Goal: Information Seeking & Learning: Learn about a topic

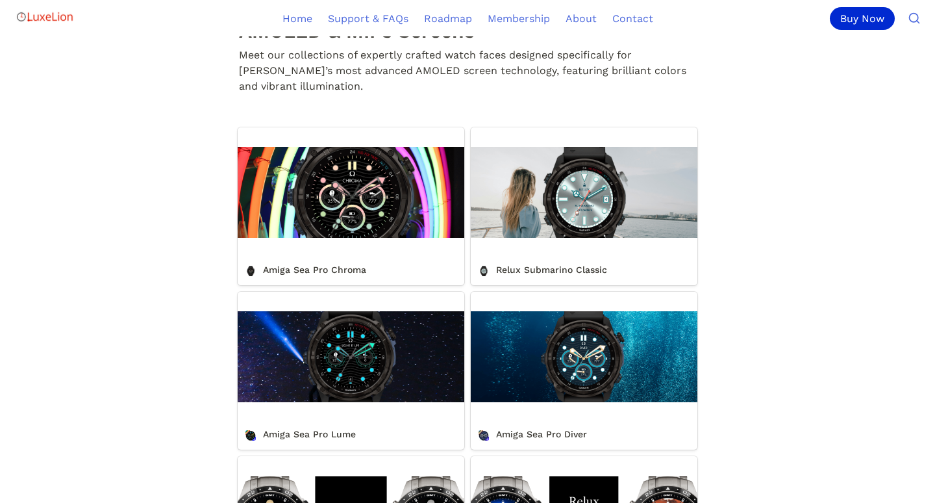
scroll to position [421, 0]
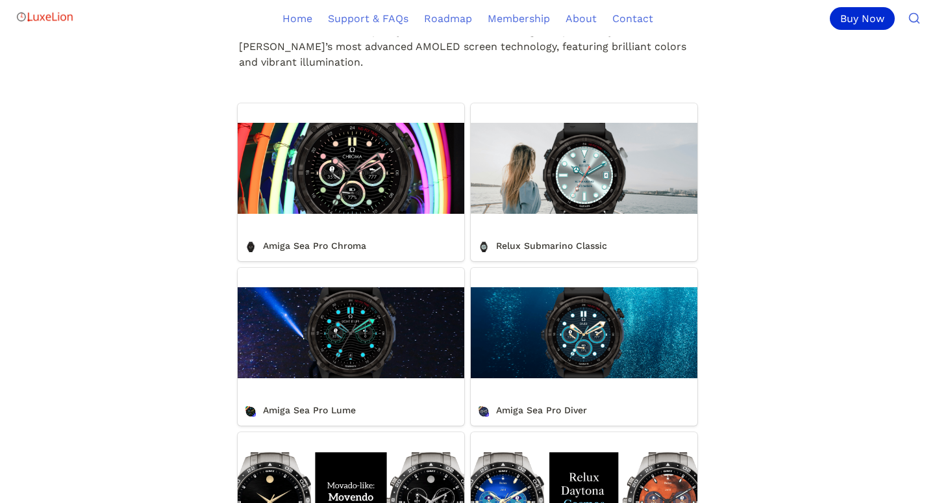
click at [373, 357] on link "Amiga Sea Pro Lume" at bounding box center [351, 347] width 227 height 158
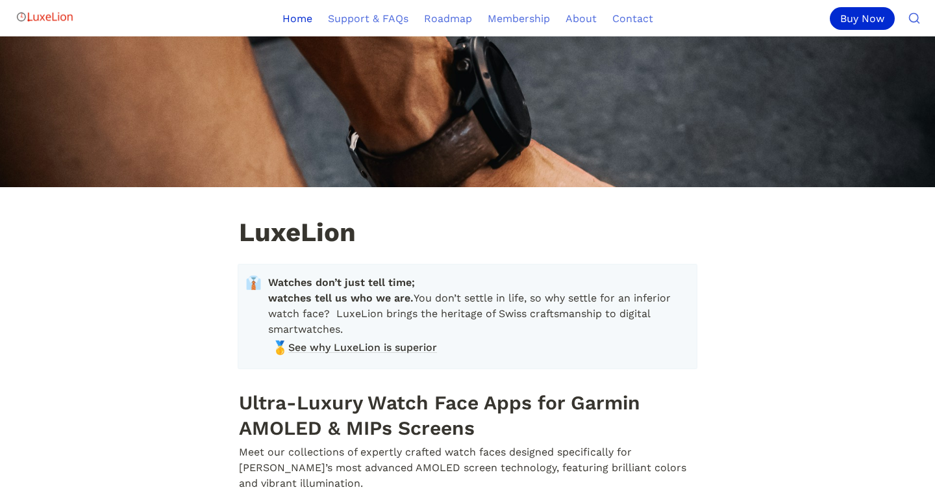
scroll to position [421, 0]
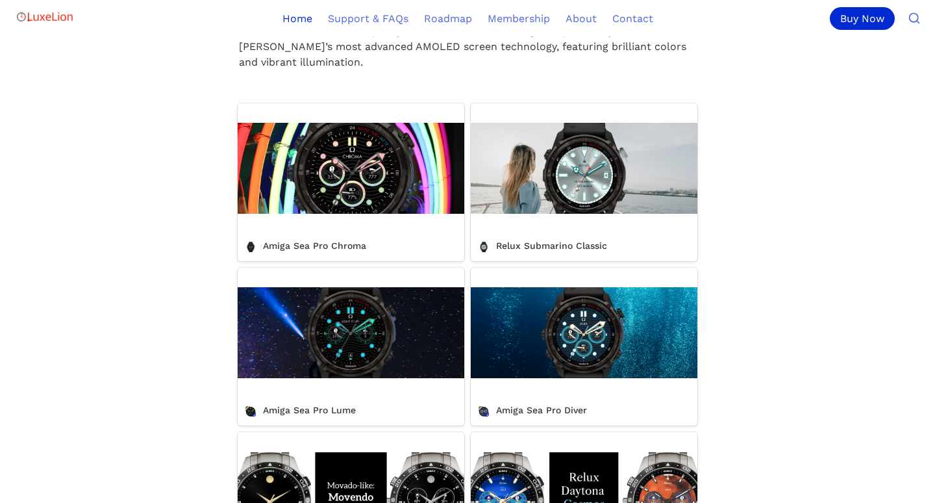
click at [586, 357] on link "Amiga Sea Pro Diver" at bounding box center [584, 347] width 227 height 158
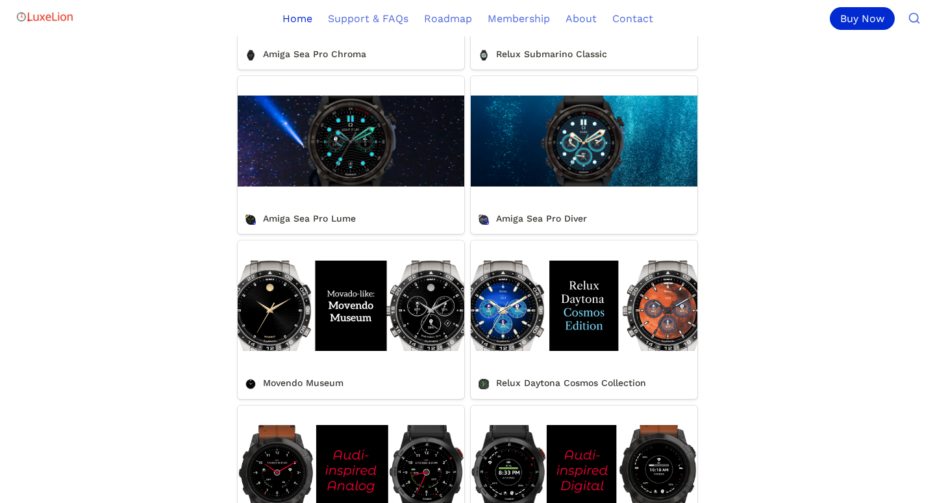
scroll to position [631, 0]
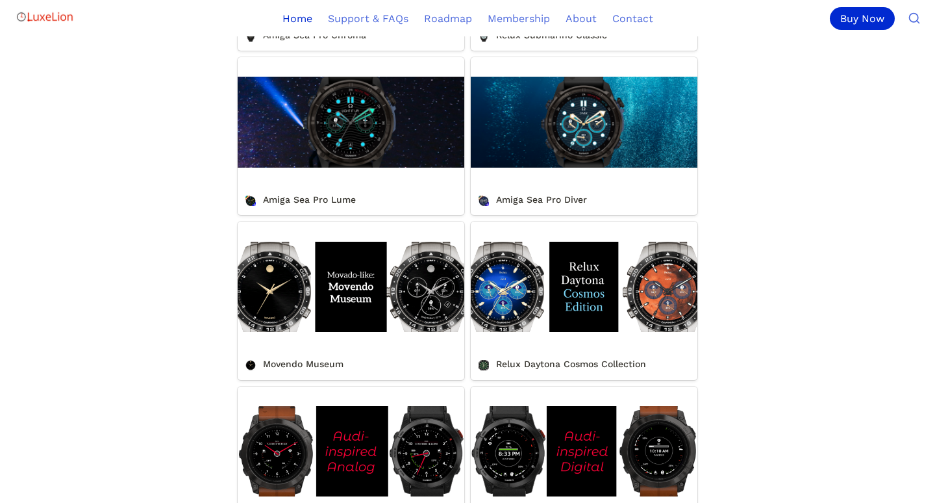
click at [429, 317] on link "Movendo Museum" at bounding box center [351, 300] width 227 height 158
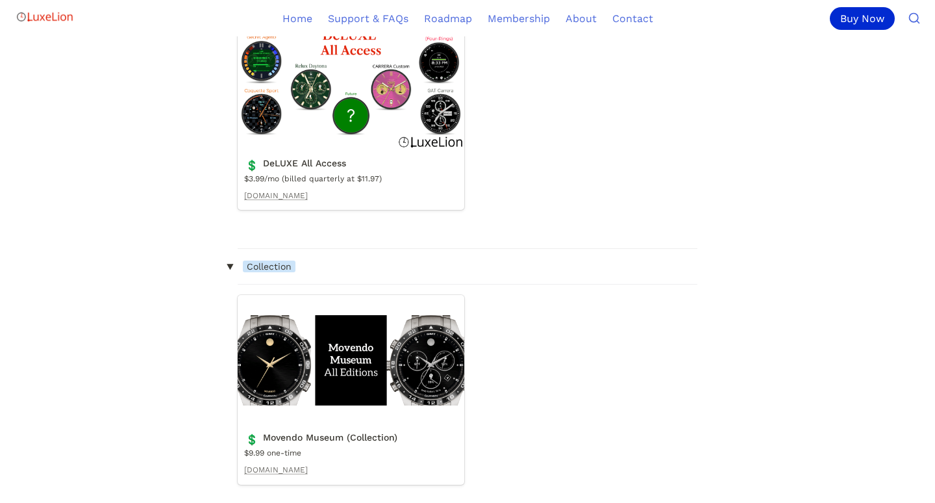
scroll to position [1543, 0]
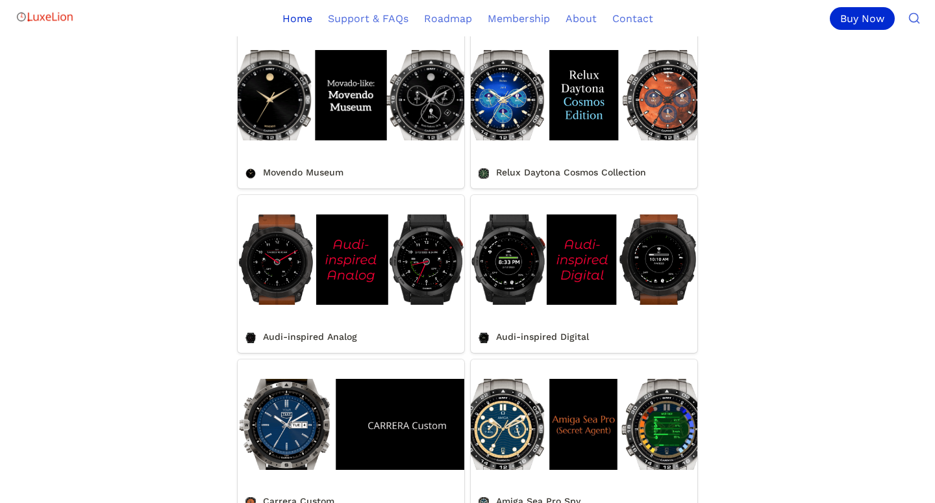
scroll to position [842, 0]
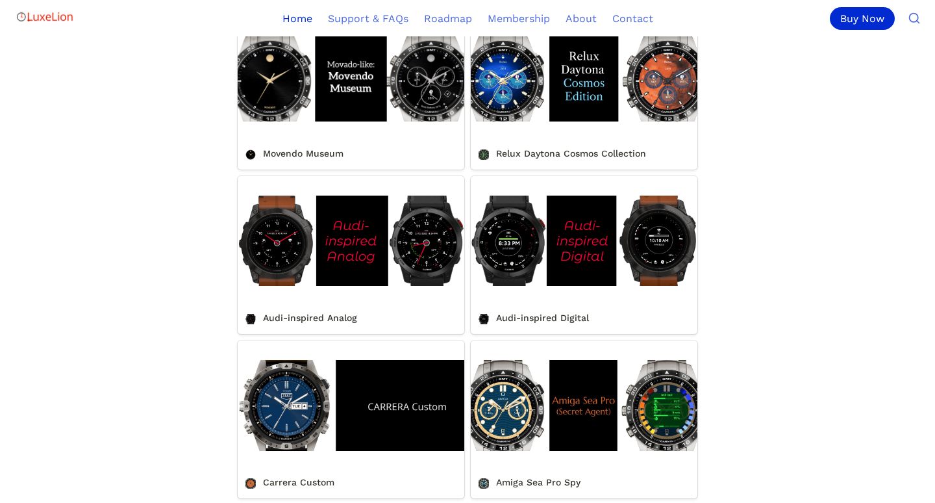
click at [425, 264] on link "Audi-inspired Analog" at bounding box center [351, 255] width 227 height 158
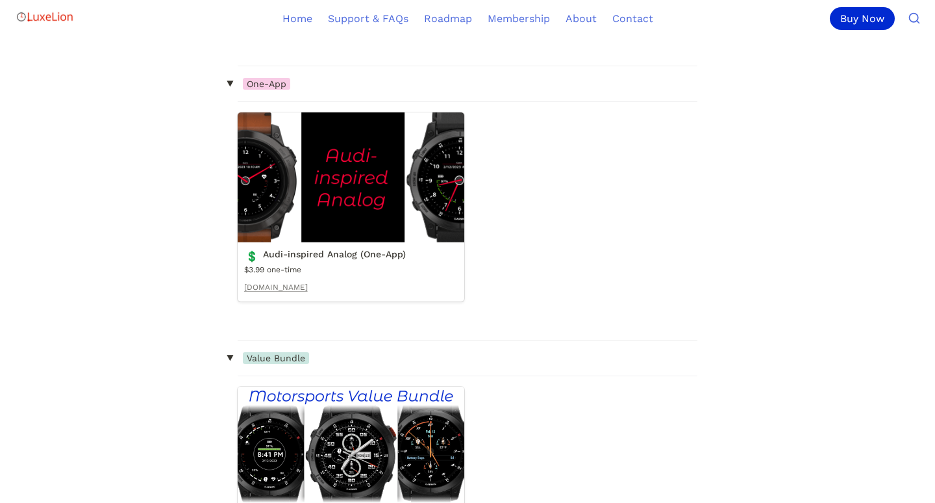
scroll to position [1543, 0]
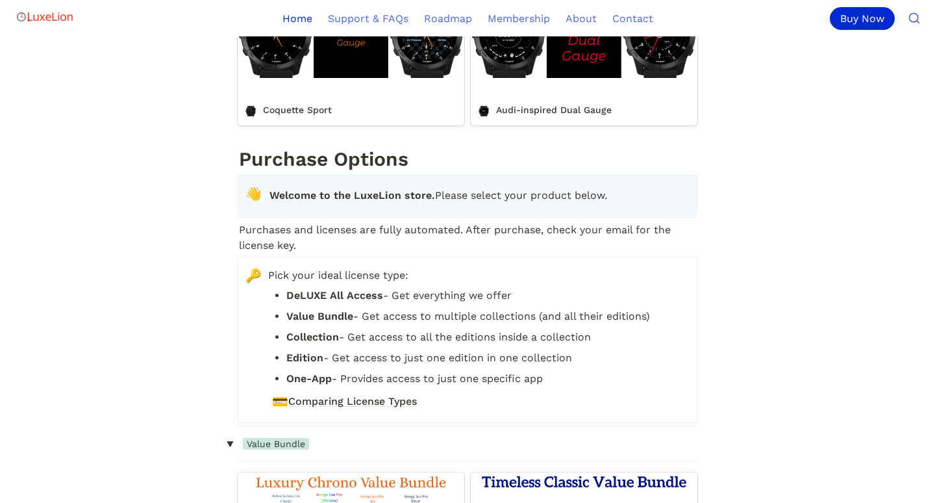
scroll to position [842, 0]
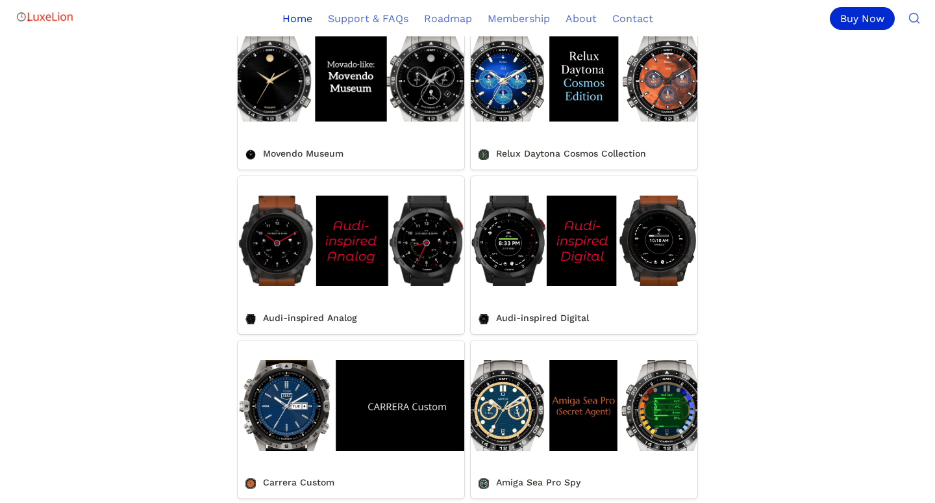
click at [307, 421] on link "Carrera Custom" at bounding box center [351, 419] width 227 height 158
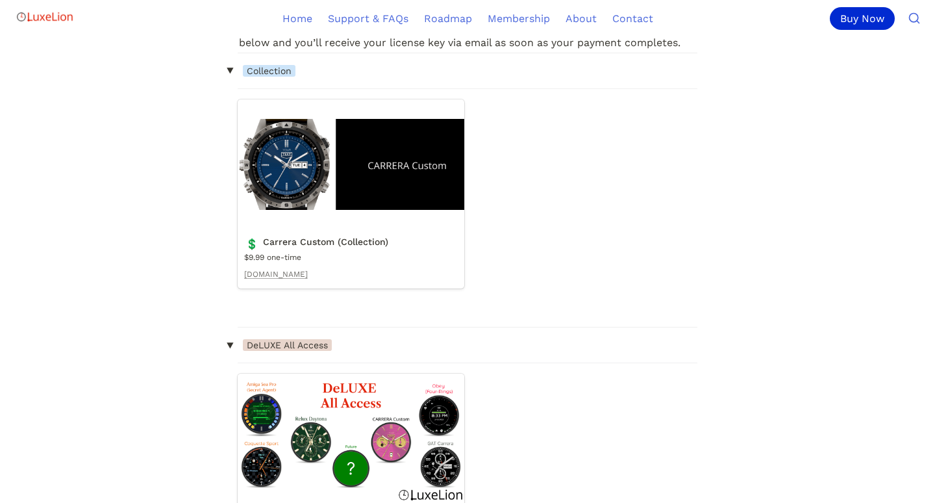
scroll to position [1332, 0]
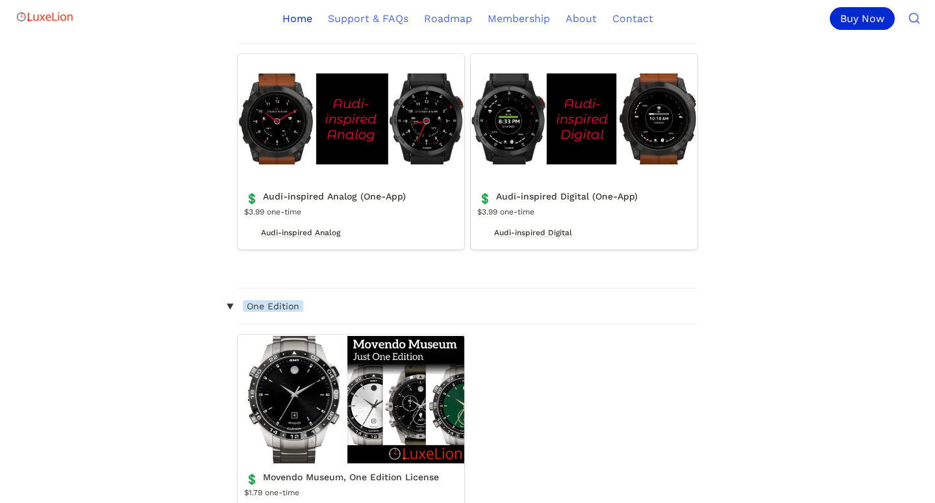
scroll to position [4839, 0]
